Goal: Information Seeking & Learning: Check status

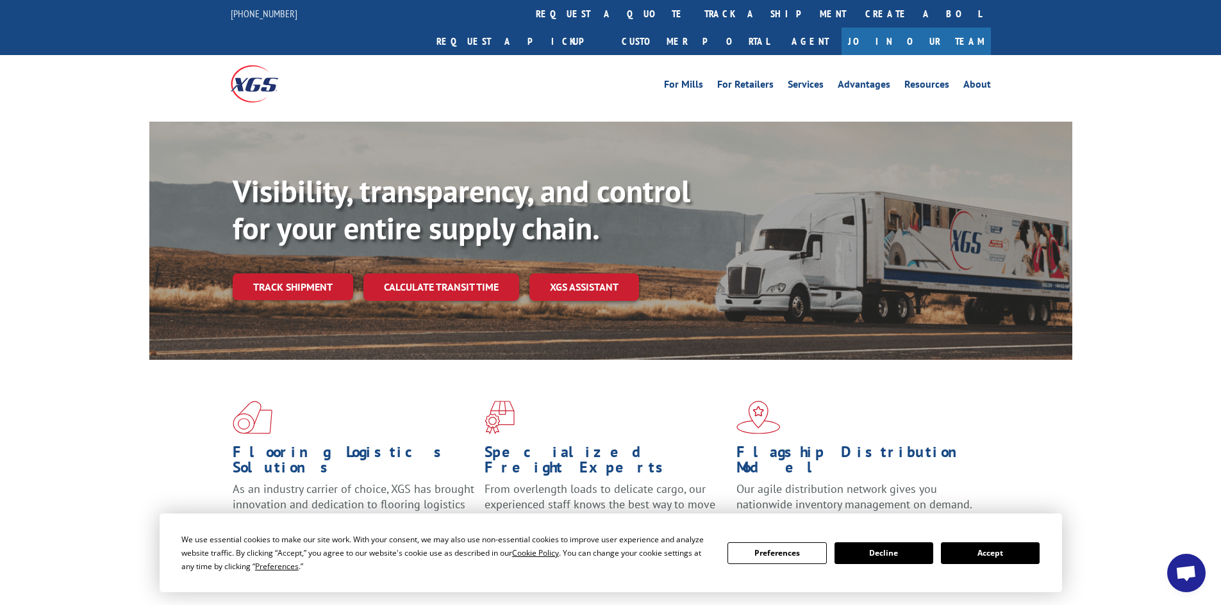
click at [968, 552] on button "Accept" at bounding box center [990, 554] width 99 height 22
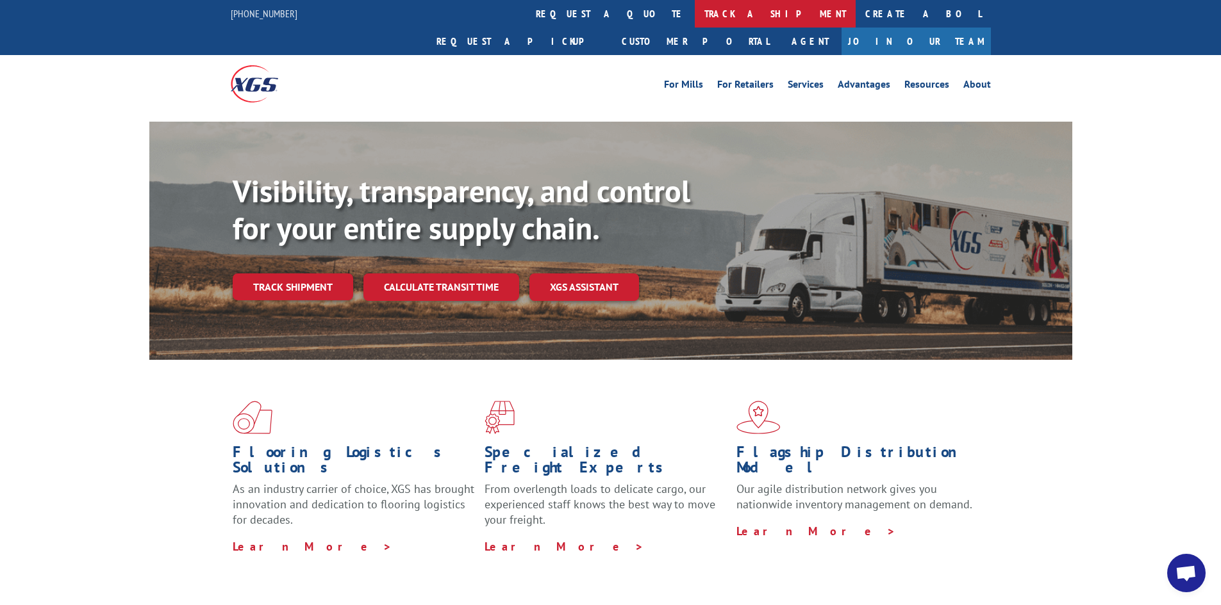
click at [695, 16] on link "track a shipment" at bounding box center [775, 14] width 161 height 28
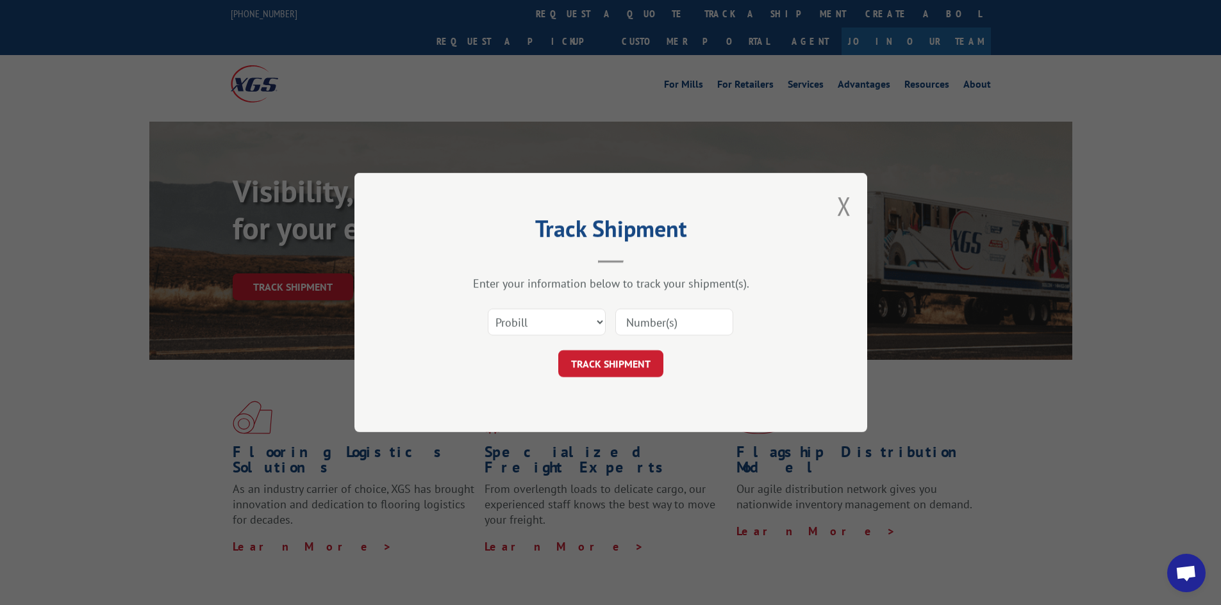
click at [620, 322] on input at bounding box center [674, 322] width 118 height 27
paste input "17477829"
click at [630, 357] on button "TRACK SHIPMENT" at bounding box center [610, 363] width 105 height 27
click at [650, 325] on input "17477829" at bounding box center [674, 322] width 118 height 27
type input "17477829"
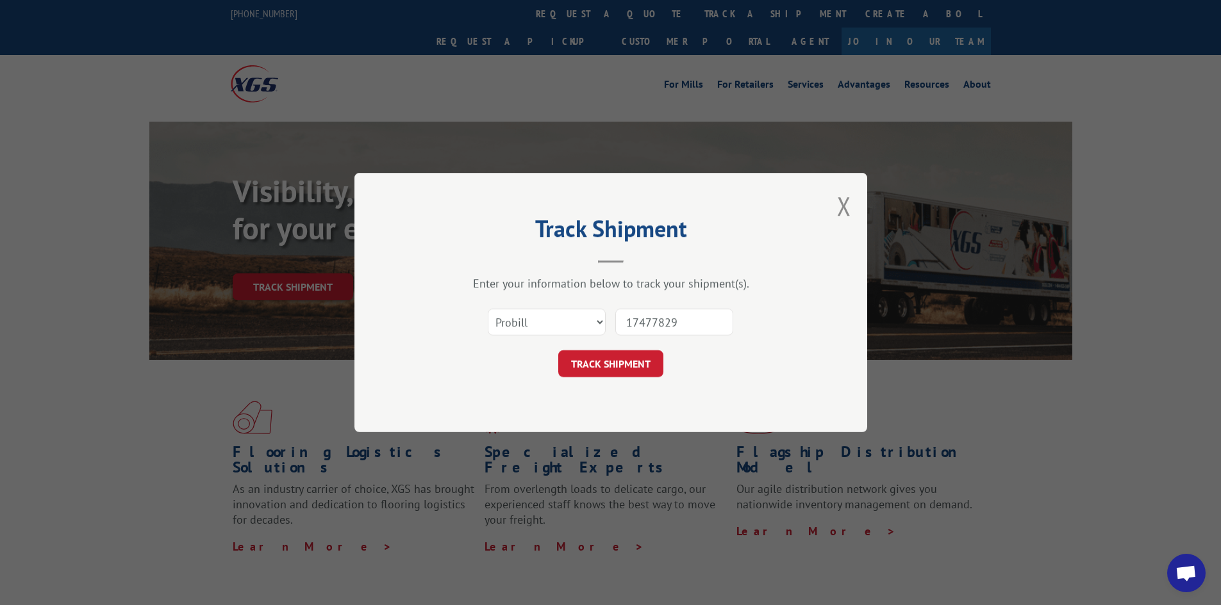
click at [627, 358] on button "TRACK SHIPMENT" at bounding box center [610, 363] width 105 height 27
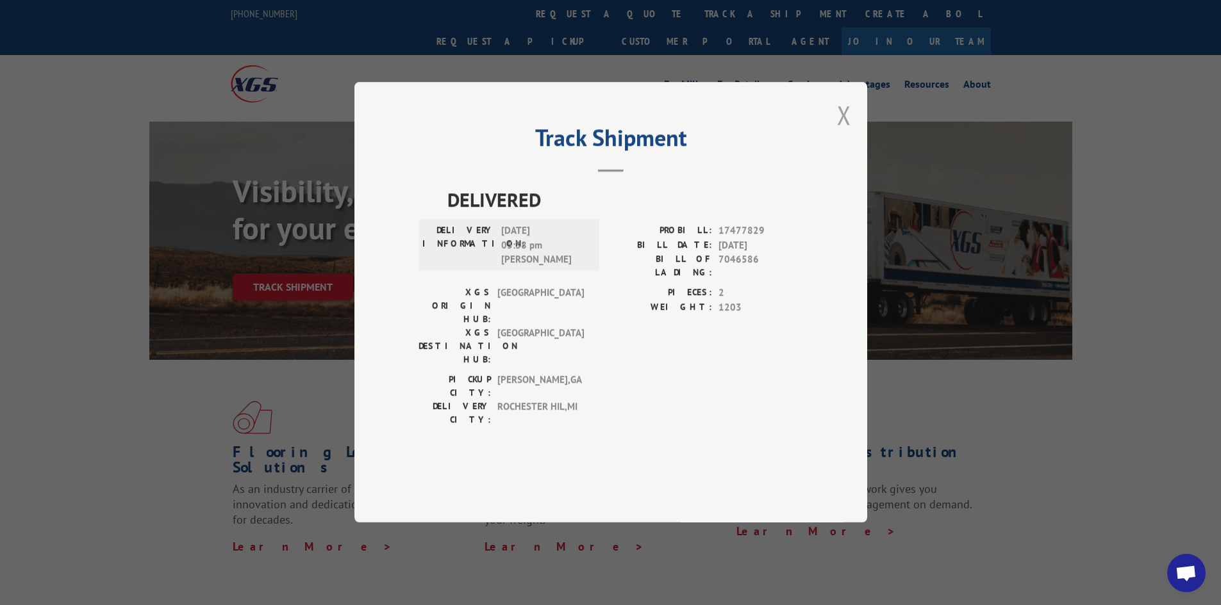
click at [841, 132] on button "Close modal" at bounding box center [844, 115] width 14 height 34
